Goal: Navigation & Orientation: Find specific page/section

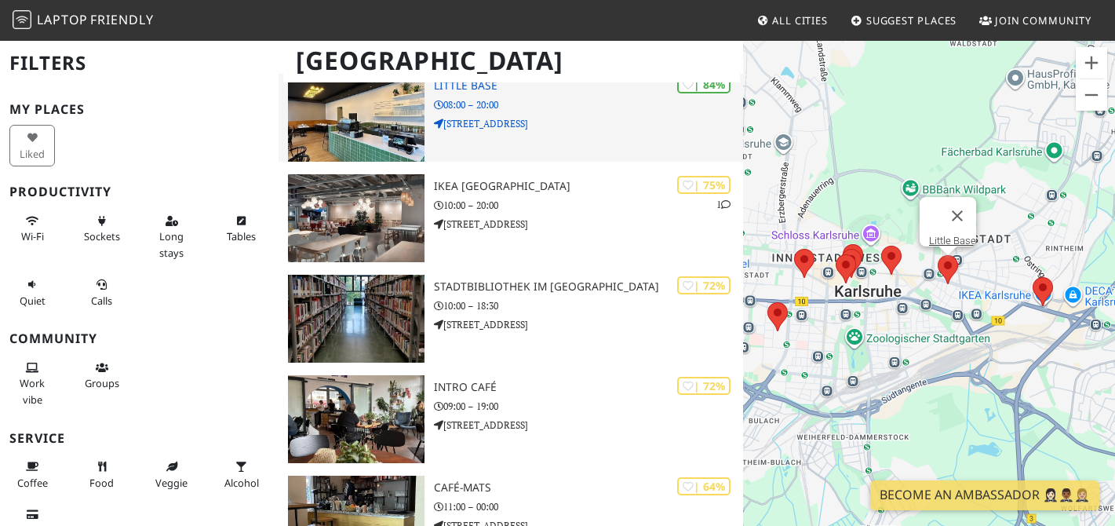
scroll to position [264, 0]
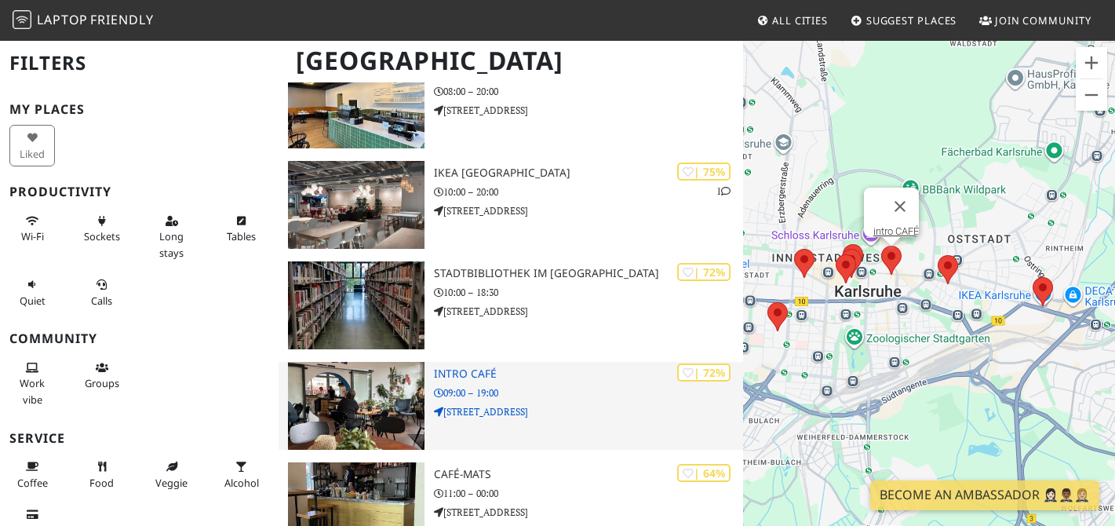
click at [457, 367] on h3 "intro CAFÉ" at bounding box center [589, 373] width 310 height 13
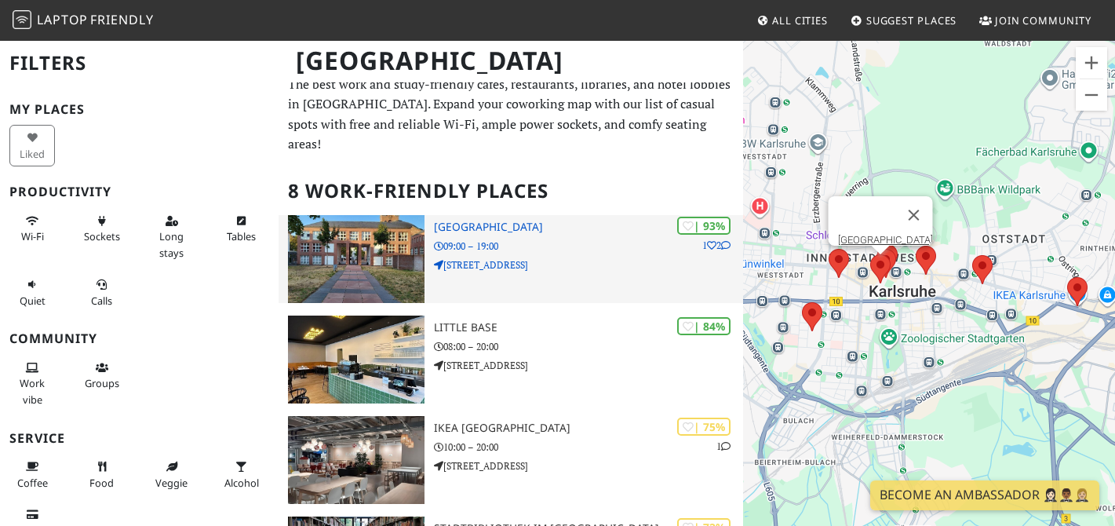
scroll to position [13, 0]
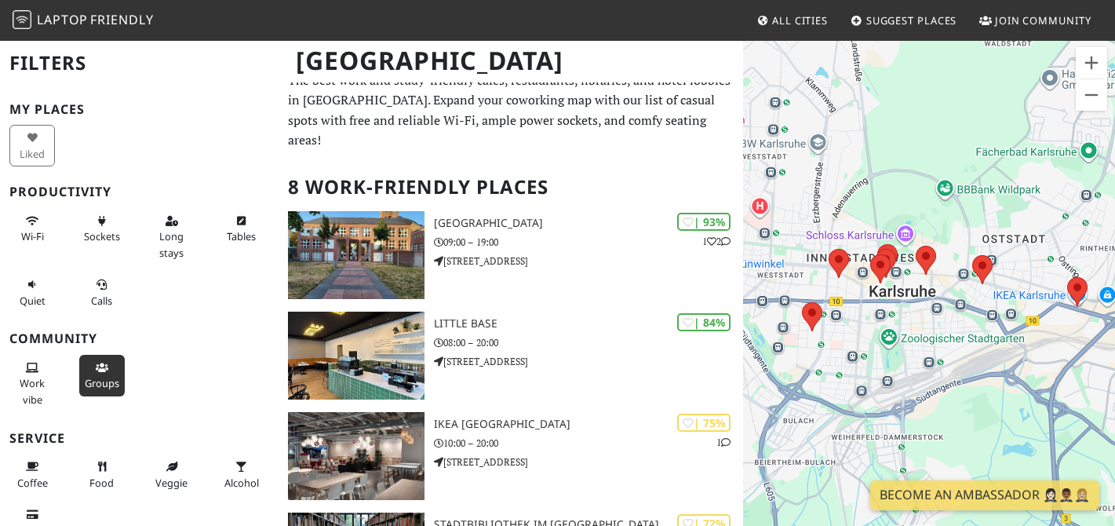
click at [109, 366] on button "Groups" at bounding box center [102, 376] width 46 height 42
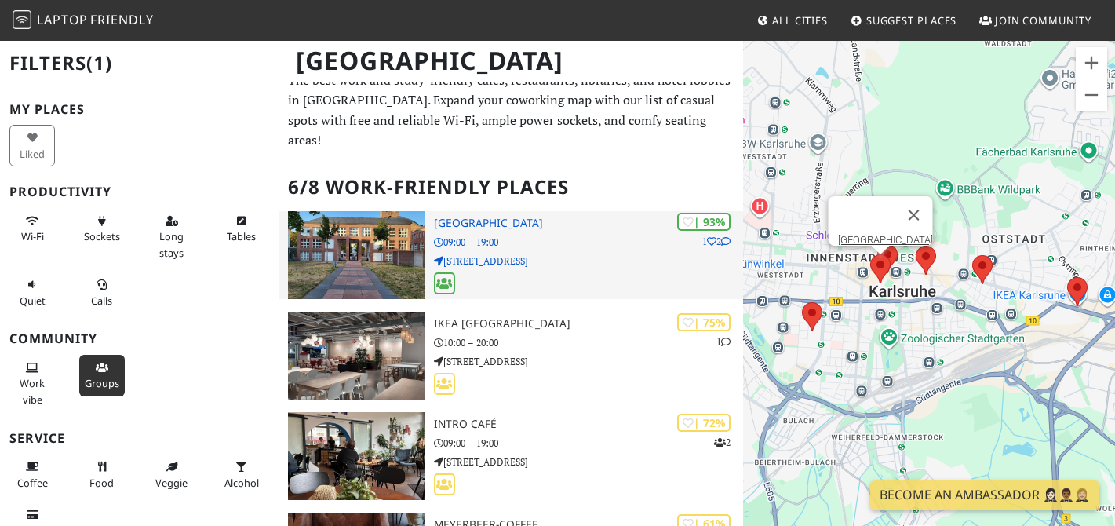
click at [361, 227] on img at bounding box center [356, 255] width 136 height 88
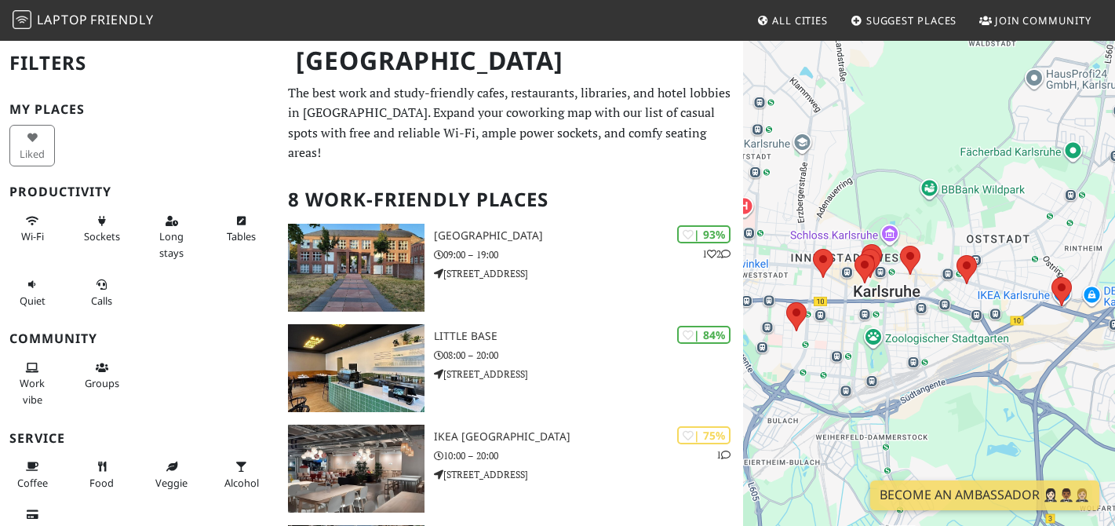
scroll to position [13, 0]
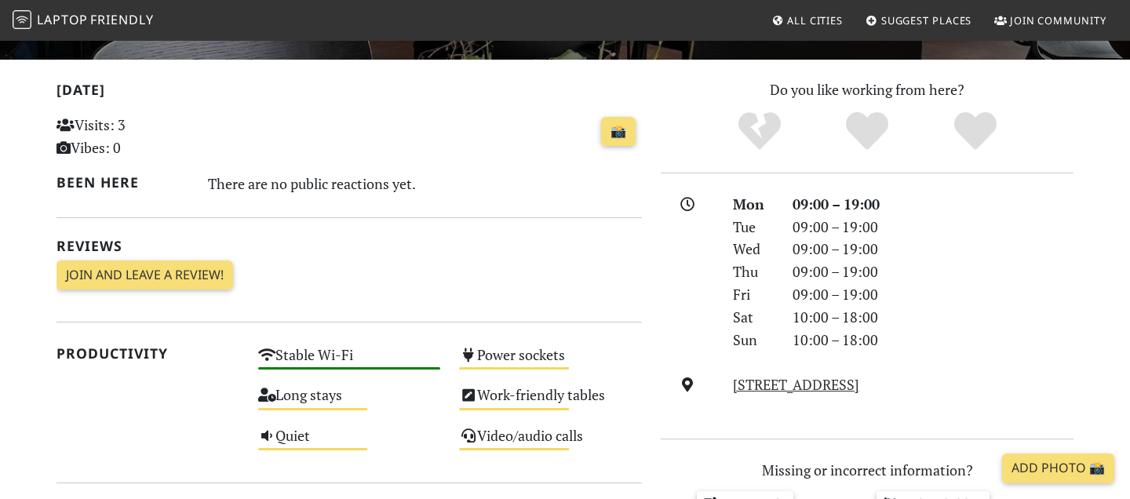
scroll to position [319, 0]
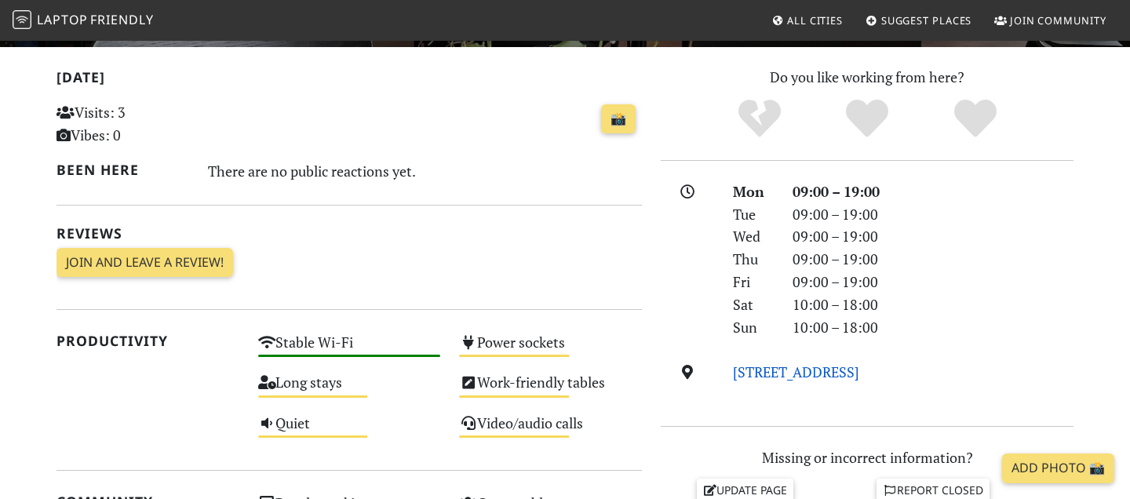
click at [783, 371] on link "Kaiserstraße 93, 76133, Karlsruhe" at bounding box center [796, 371] width 126 height 19
